Goal: Navigation & Orientation: Find specific page/section

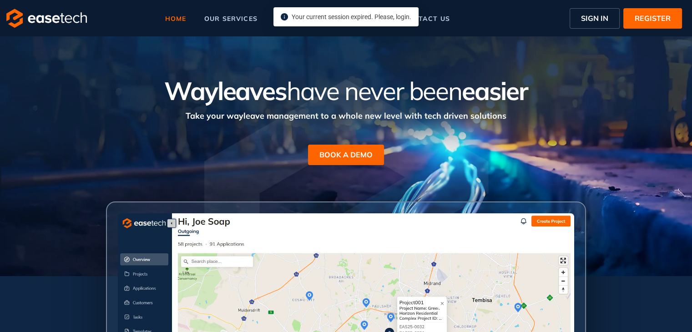
click at [360, 20] on span "Your current session expired. Please, login." at bounding box center [352, 16] width 120 height 7
click at [384, 20] on span "Your current session expired. Please, login." at bounding box center [352, 16] width 120 height 7
click at [601, 20] on span "SIGN IN" at bounding box center [594, 18] width 27 height 11
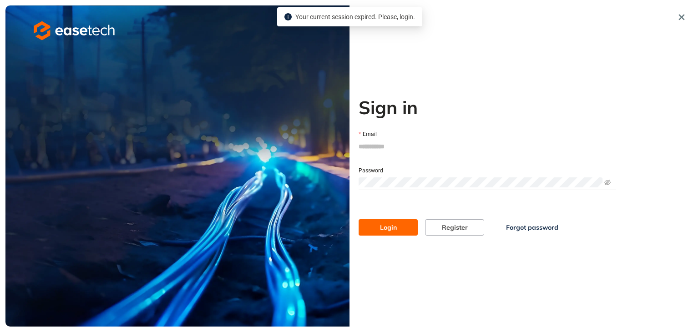
type input "**********"
click at [401, 233] on button "Login" at bounding box center [387, 227] width 59 height 16
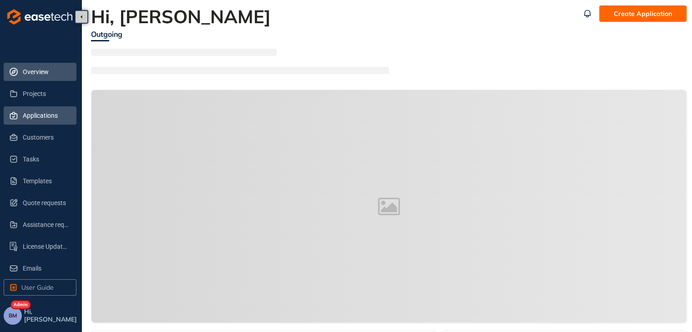
click at [30, 116] on span "Applications" at bounding box center [46, 115] width 46 height 18
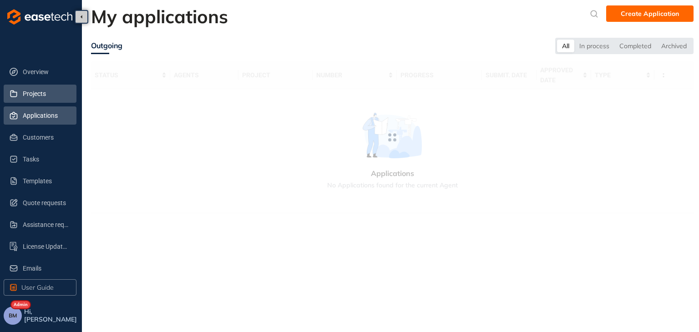
click at [43, 99] on span "Projects" at bounding box center [46, 94] width 46 height 18
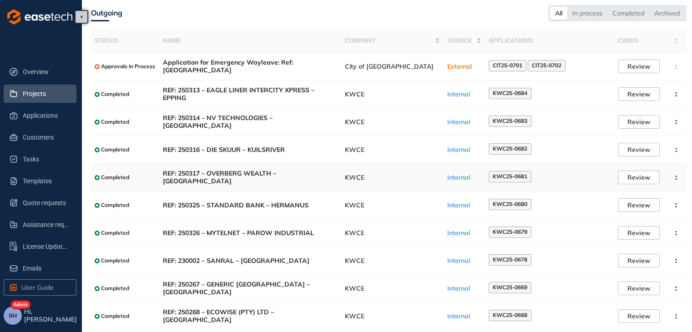
scroll to position [55, 0]
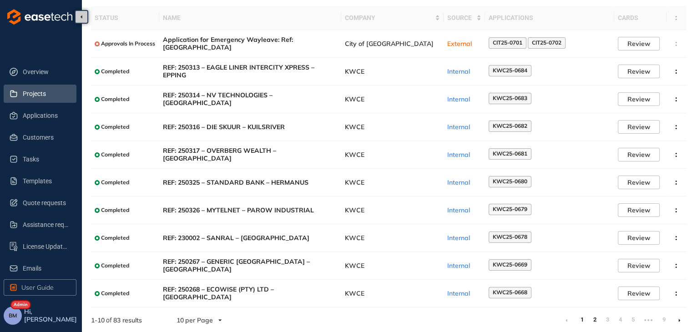
click at [595, 315] on link "2" at bounding box center [594, 320] width 9 height 14
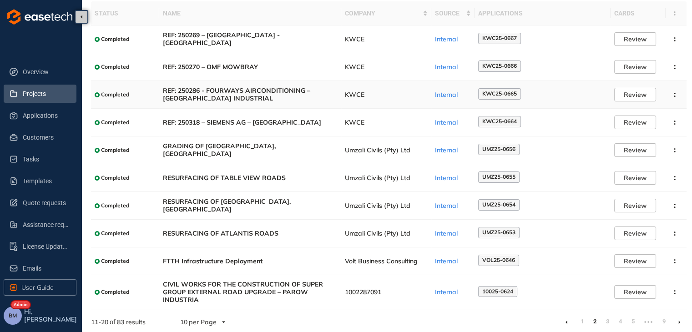
scroll to position [62, 0]
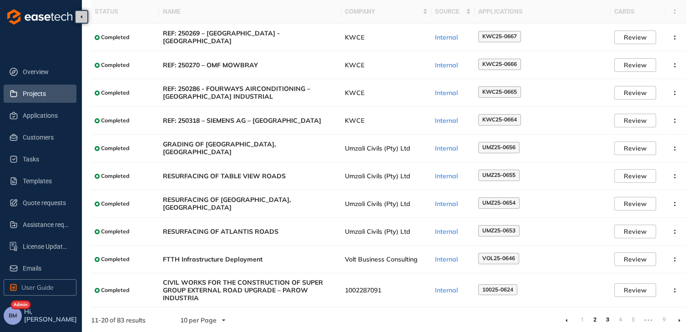
click at [606, 317] on link "3" at bounding box center [607, 320] width 9 height 14
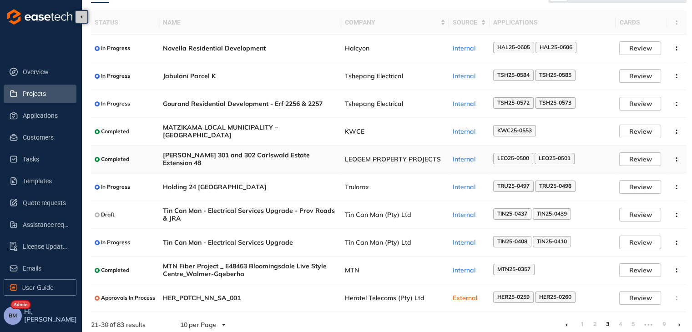
scroll to position [55, 0]
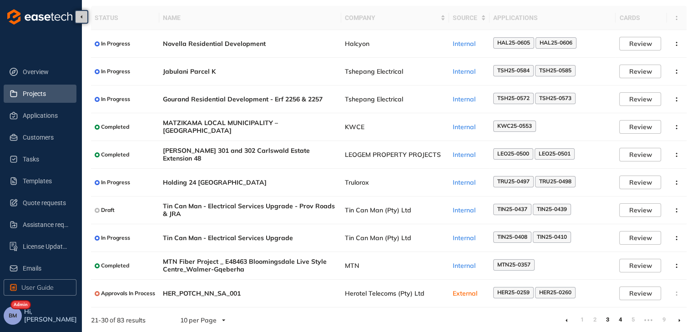
click at [619, 317] on link "4" at bounding box center [619, 320] width 9 height 14
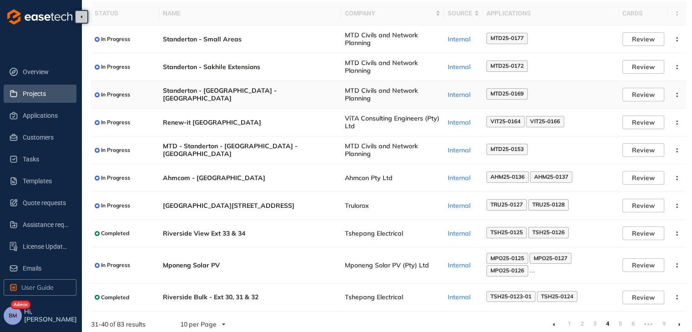
scroll to position [64, 0]
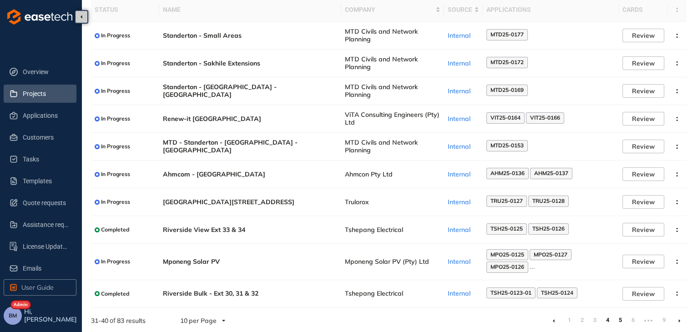
click at [620, 320] on link "5" at bounding box center [619, 320] width 9 height 14
